Goal: Check status: Check status

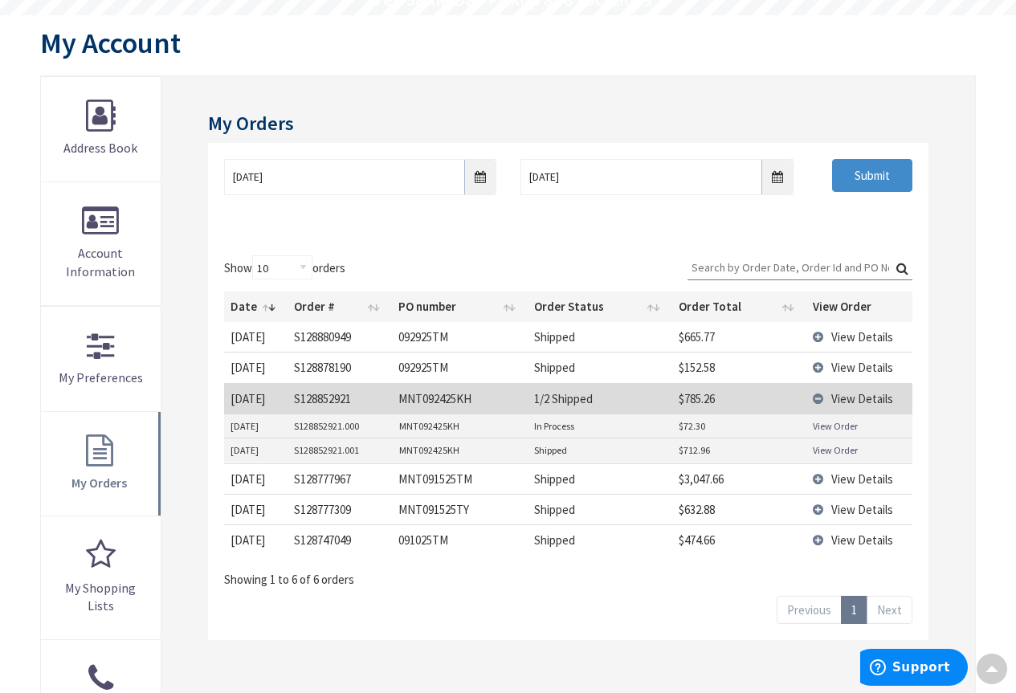
scroll to position [161, 0]
click at [295, 428] on td "S128852921.000" at bounding box center [340, 427] width 105 height 24
drag, startPoint x: 295, startPoint y: 428, endPoint x: 358, endPoint y: 429, distance: 62.7
click at [358, 429] on td "S128852921.000" at bounding box center [340, 427] width 105 height 24
copy td "S128852921.000"
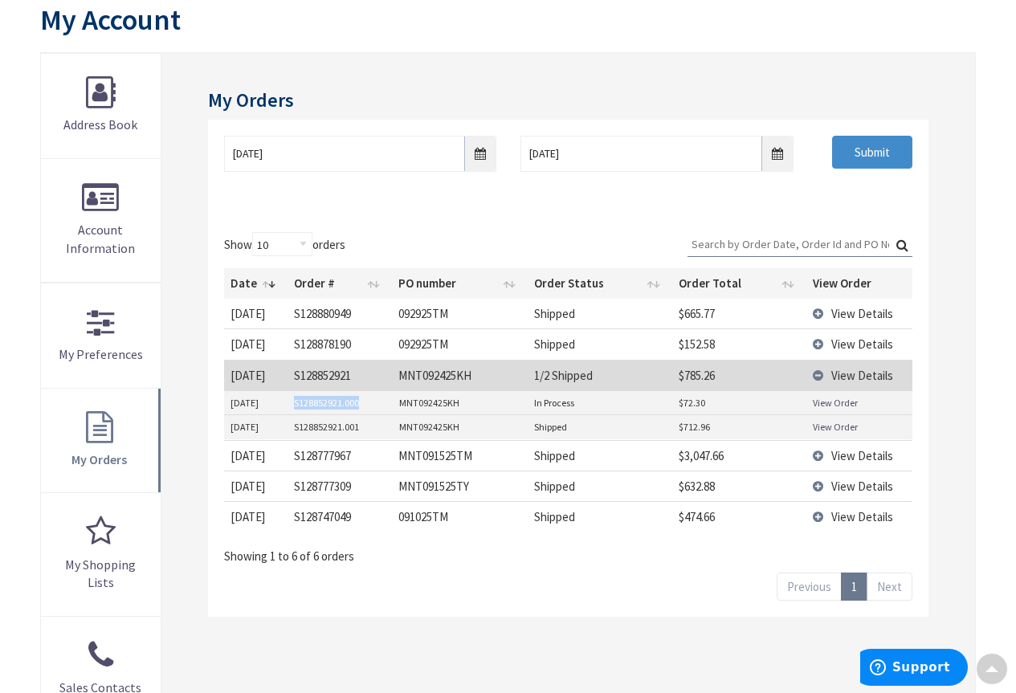
scroll to position [0, 0]
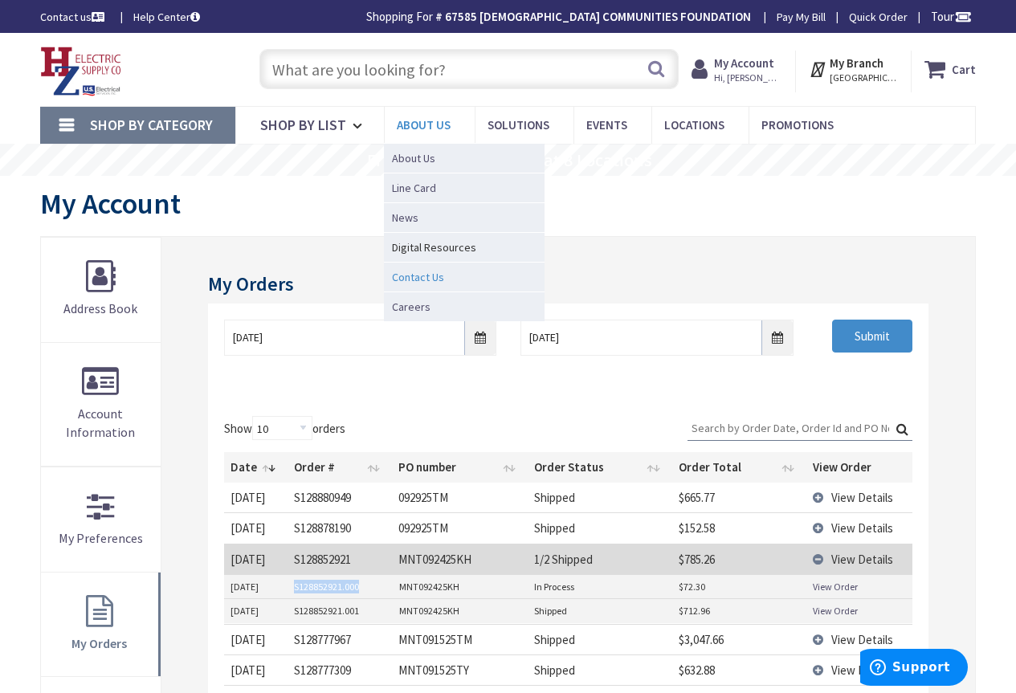
click at [422, 280] on span "Contact Us" at bounding box center [418, 277] width 52 height 16
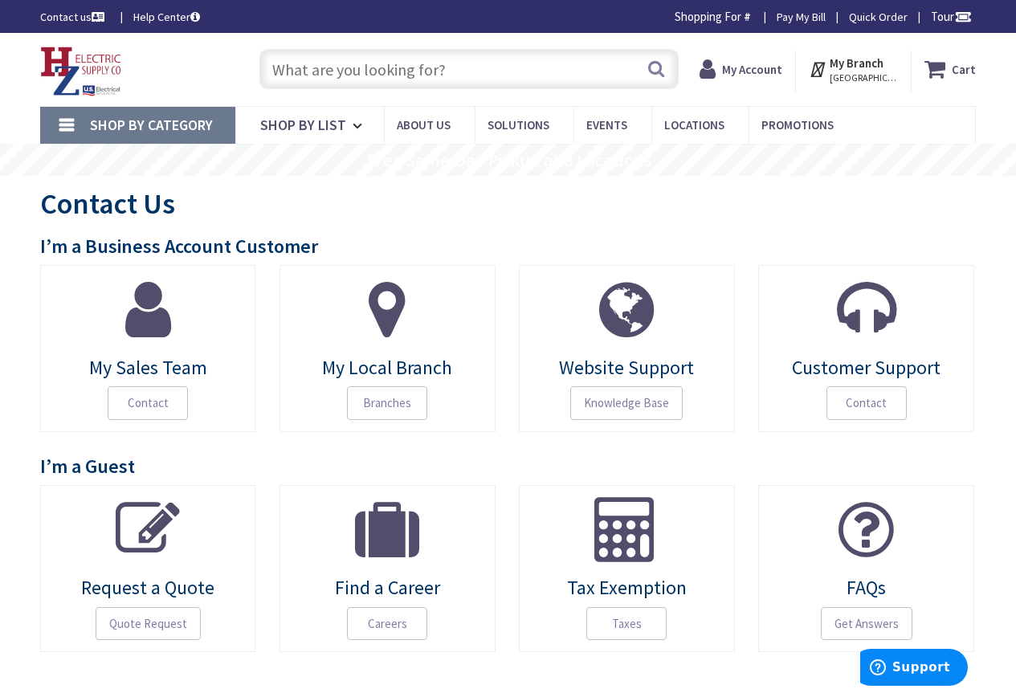
click at [150, 320] on icon at bounding box center [148, 309] width 46 height 64
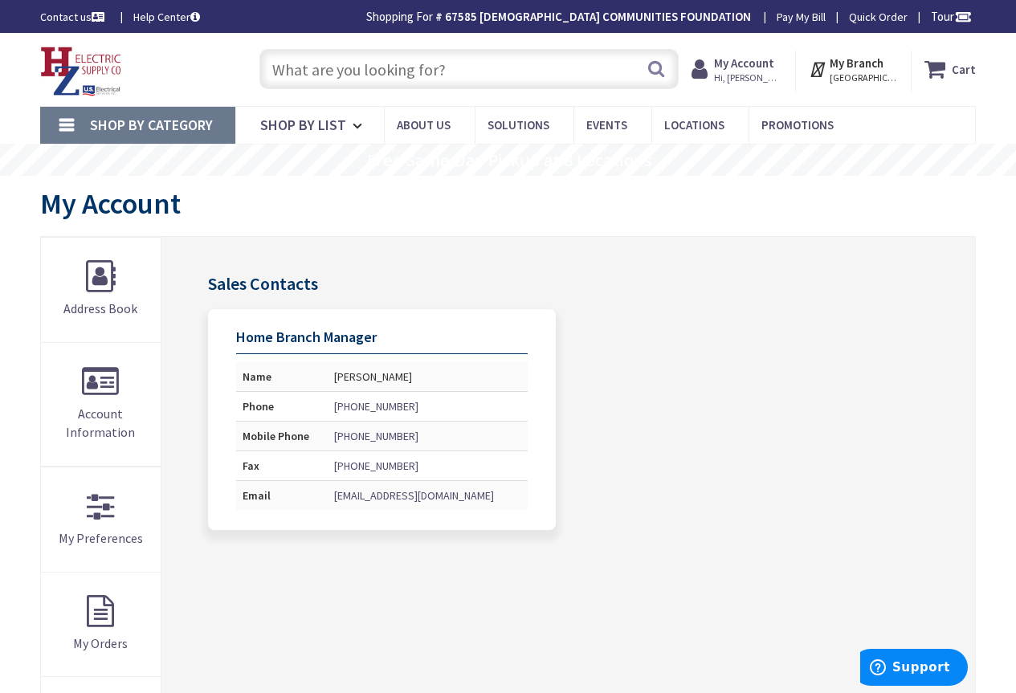
click at [386, 497] on link "jrogerson@hzelectric.com" at bounding box center [414, 496] width 160 height 16
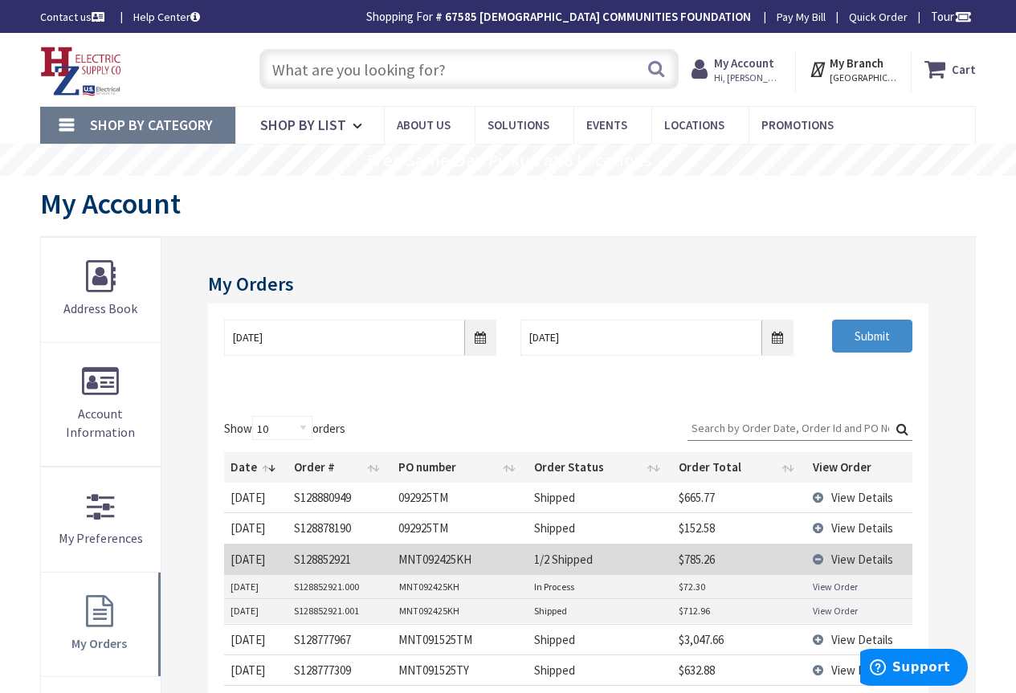
click at [745, 66] on strong "My Account" at bounding box center [744, 62] width 60 height 15
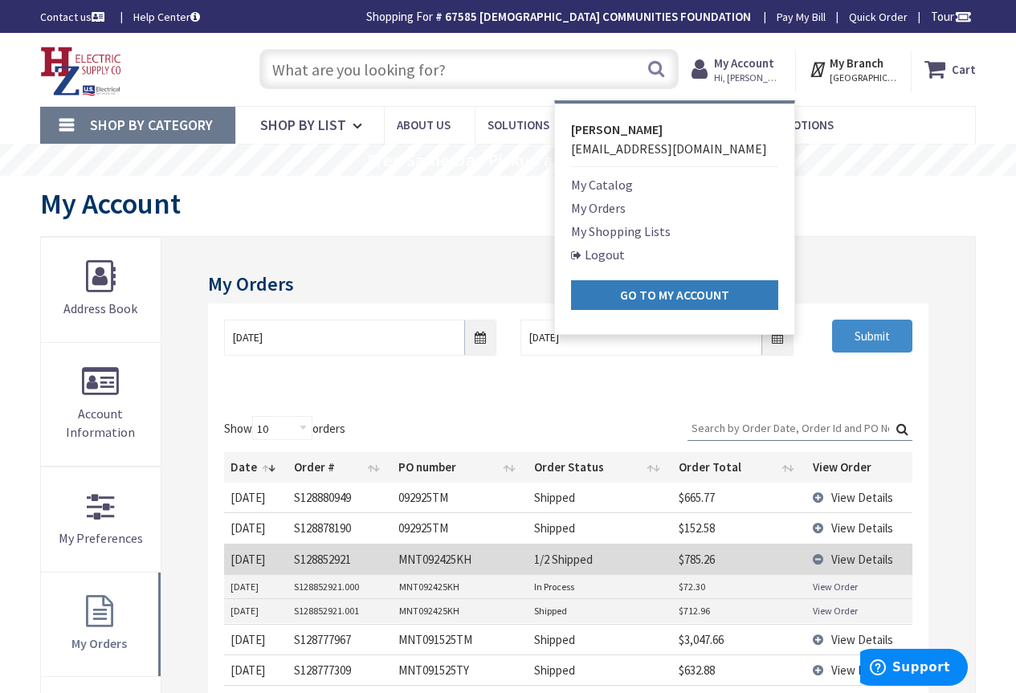
click at [667, 296] on strong "Go to My Account" at bounding box center [674, 295] width 109 height 16
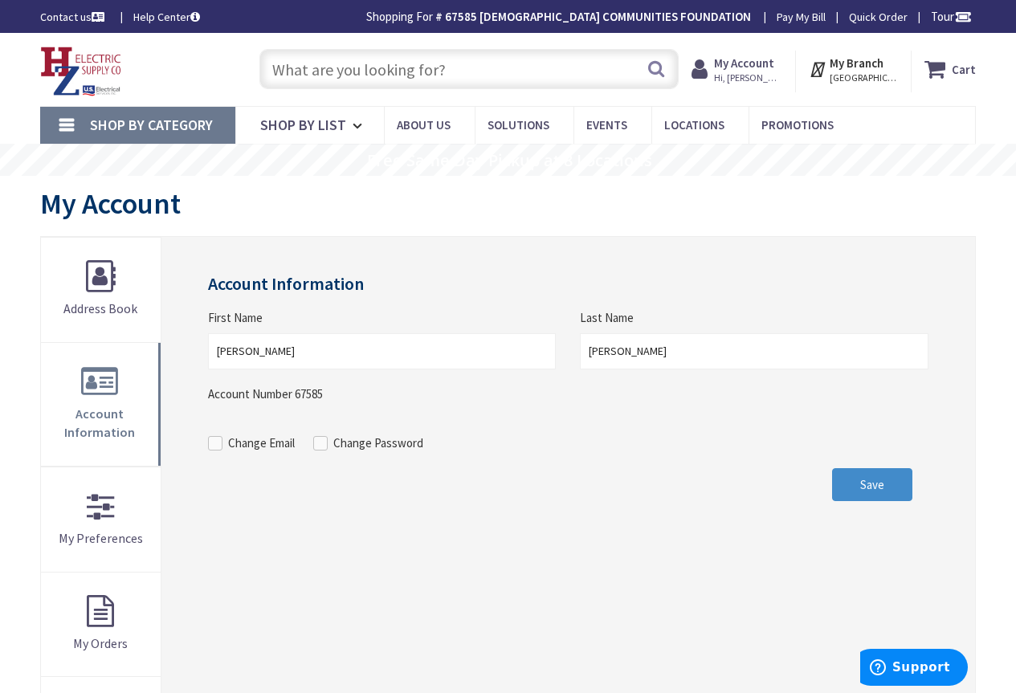
click at [747, 65] on strong "My Account" at bounding box center [744, 62] width 60 height 15
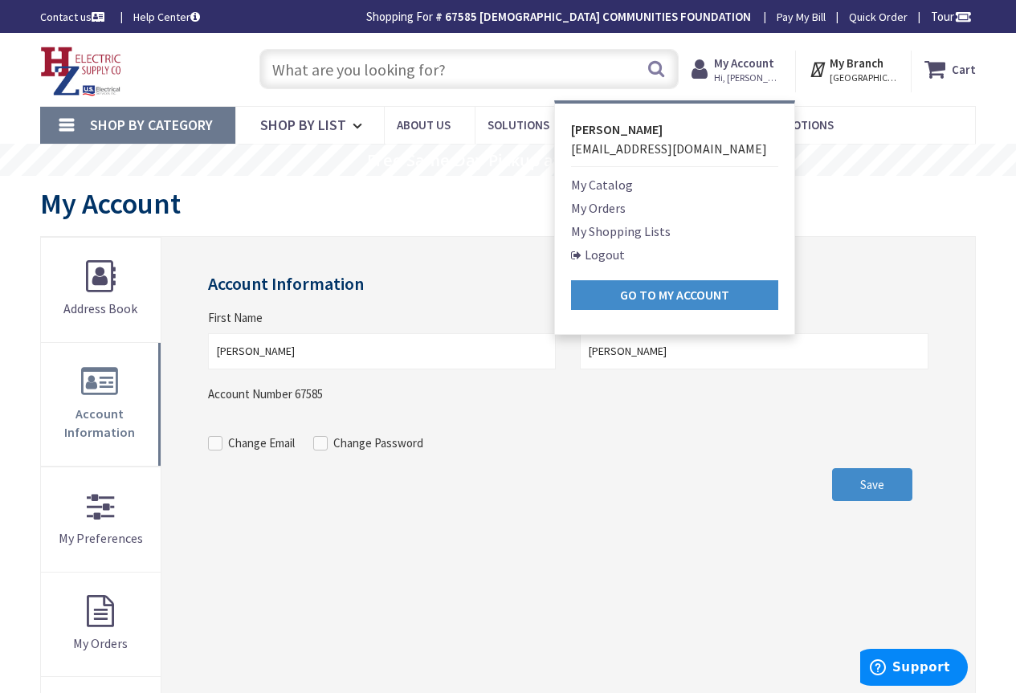
click at [616, 206] on link "My Orders" at bounding box center [598, 207] width 55 height 19
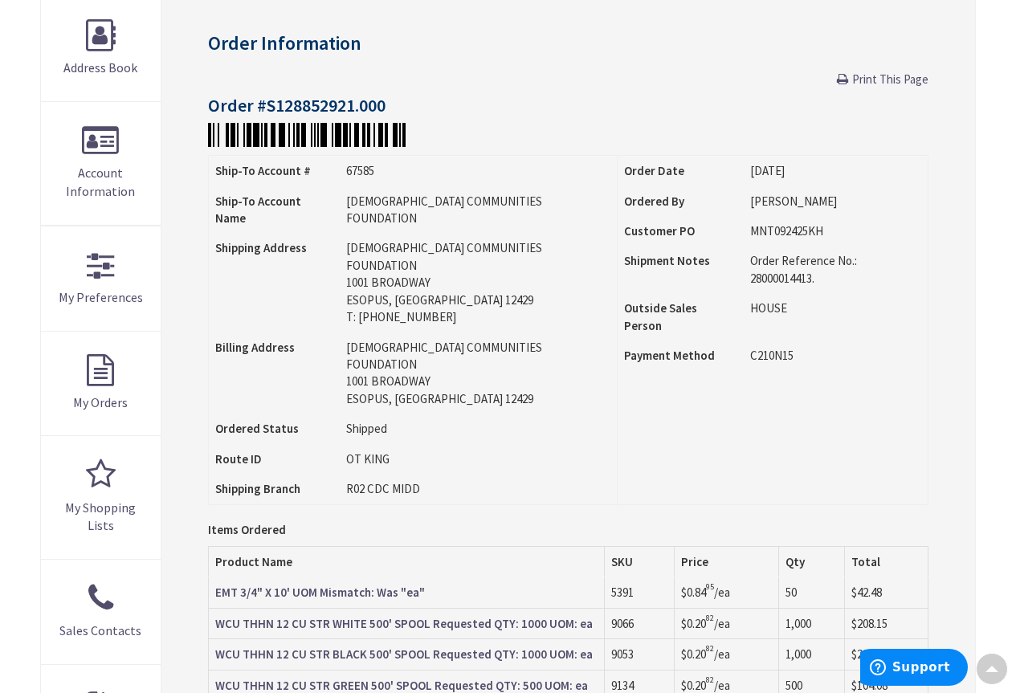
scroll to position [402, 0]
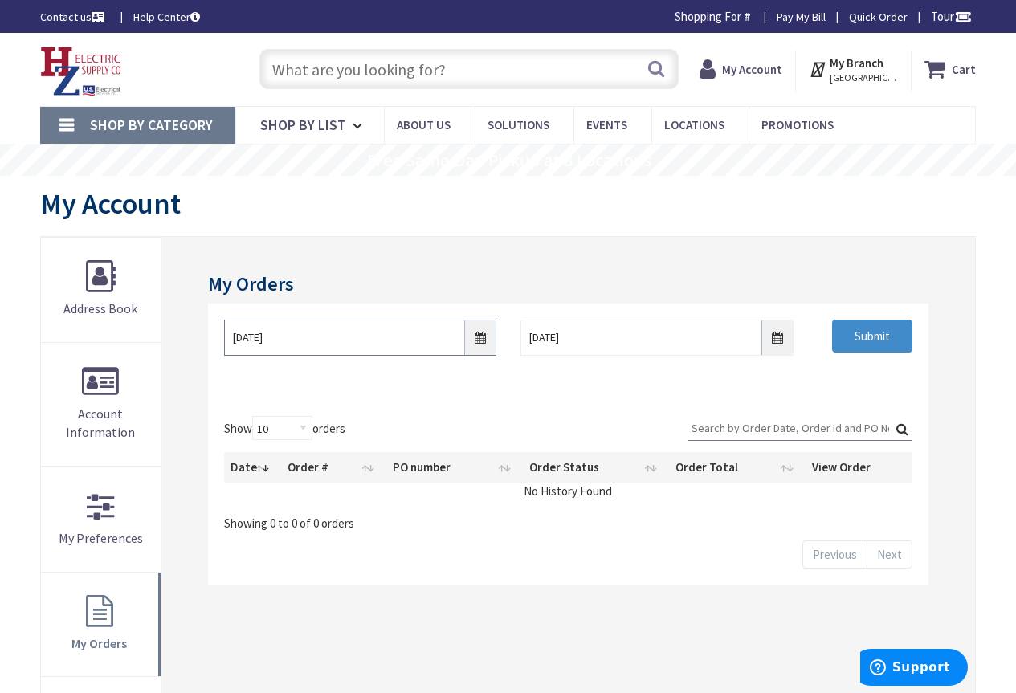
click at [251, 338] on input "[DATE]" at bounding box center [360, 338] width 273 height 36
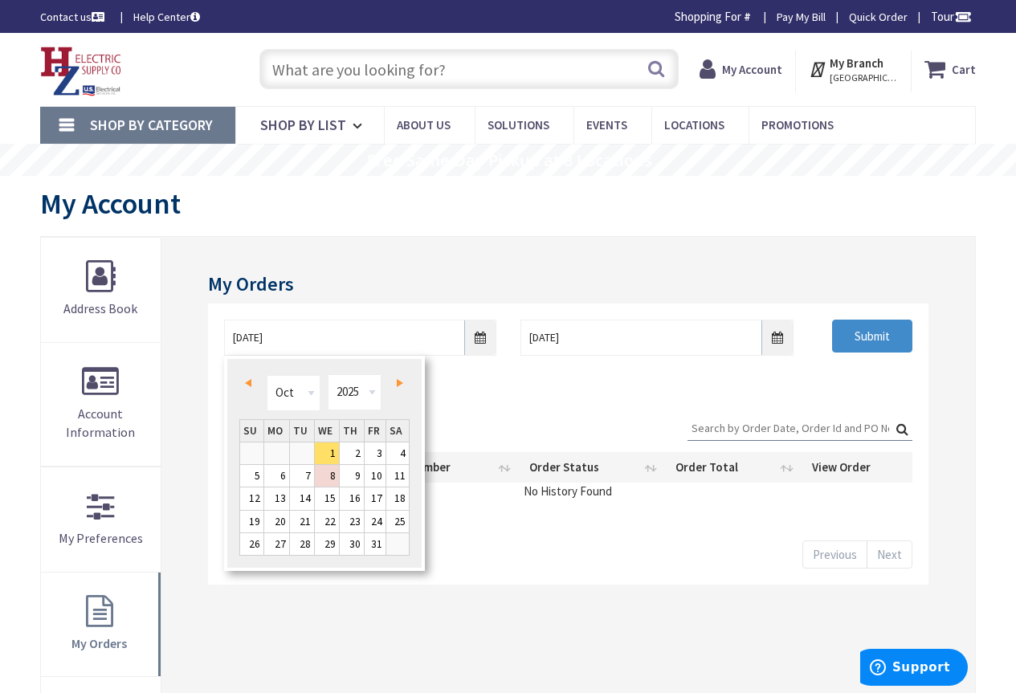
click at [250, 382] on span "Prev" at bounding box center [248, 383] width 6 height 8
type input "[DATE]"
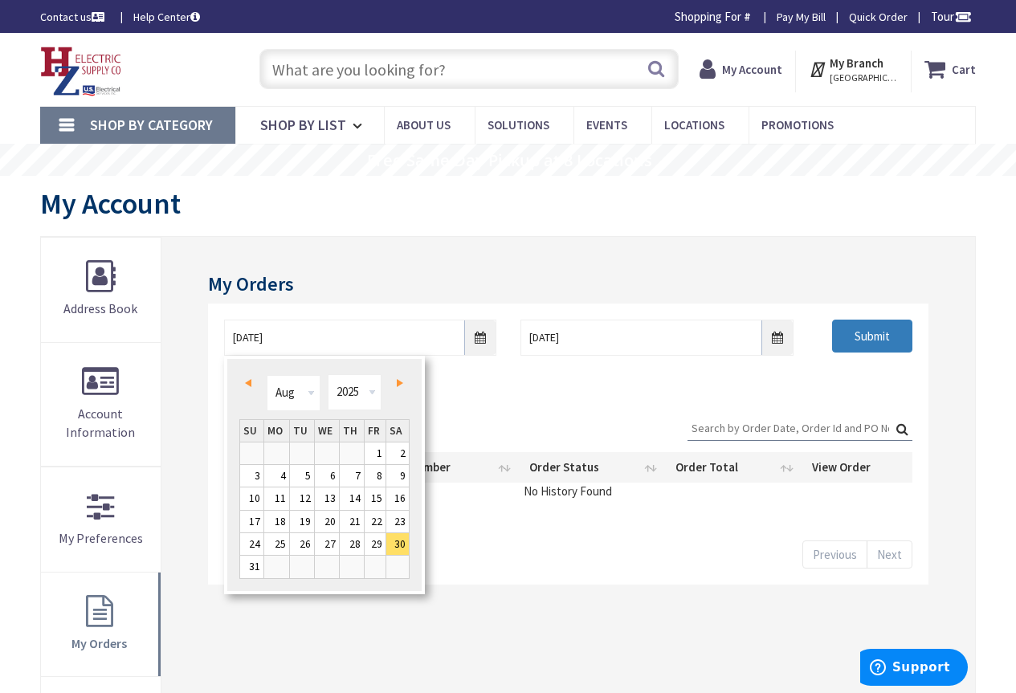
click at [865, 334] on input "Submit" at bounding box center [872, 337] width 80 height 34
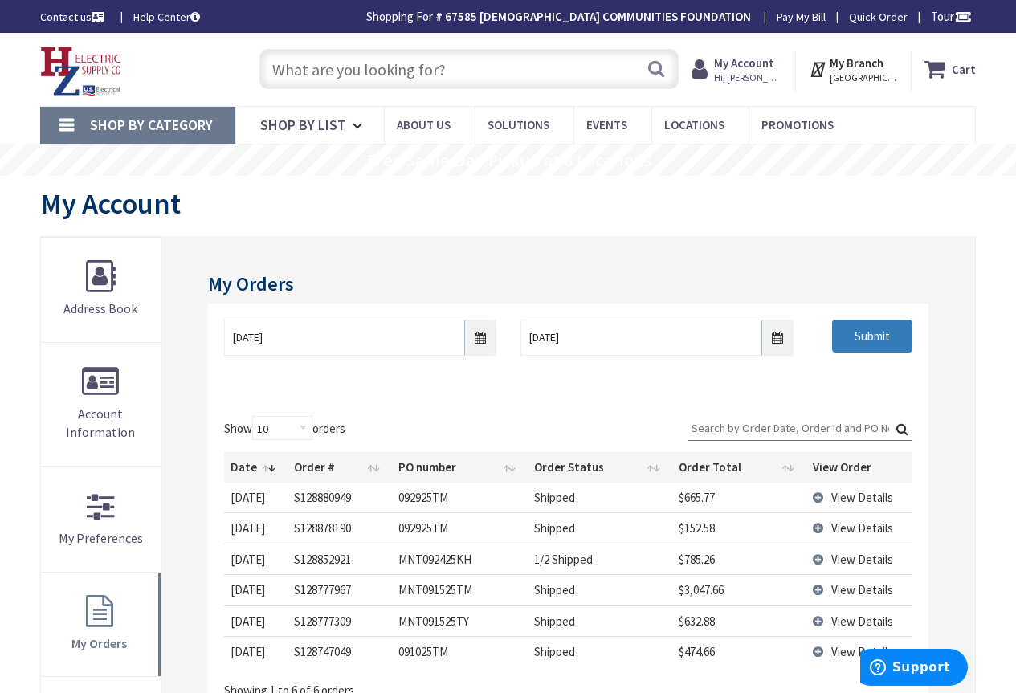
scroll to position [161, 0]
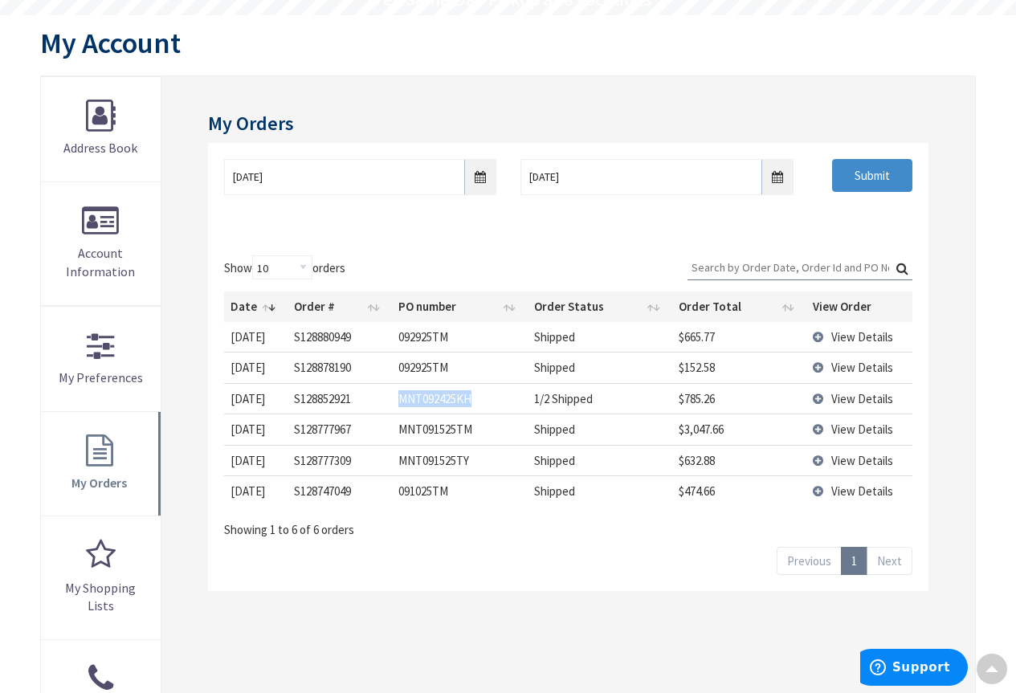
drag, startPoint x: 400, startPoint y: 398, endPoint x: 463, endPoint y: 394, distance: 62.8
click at [470, 395] on td "MNT092425KH" at bounding box center [460, 398] width 136 height 31
copy td "MNT092425KH"
click at [511, 644] on div "My Orders [DATE] [DATE] Submit Show 10 25 50 100 orders Search: Date Order # PO…" at bounding box center [569, 463] width 814 height 775
